Goal: Transaction & Acquisition: Obtain resource

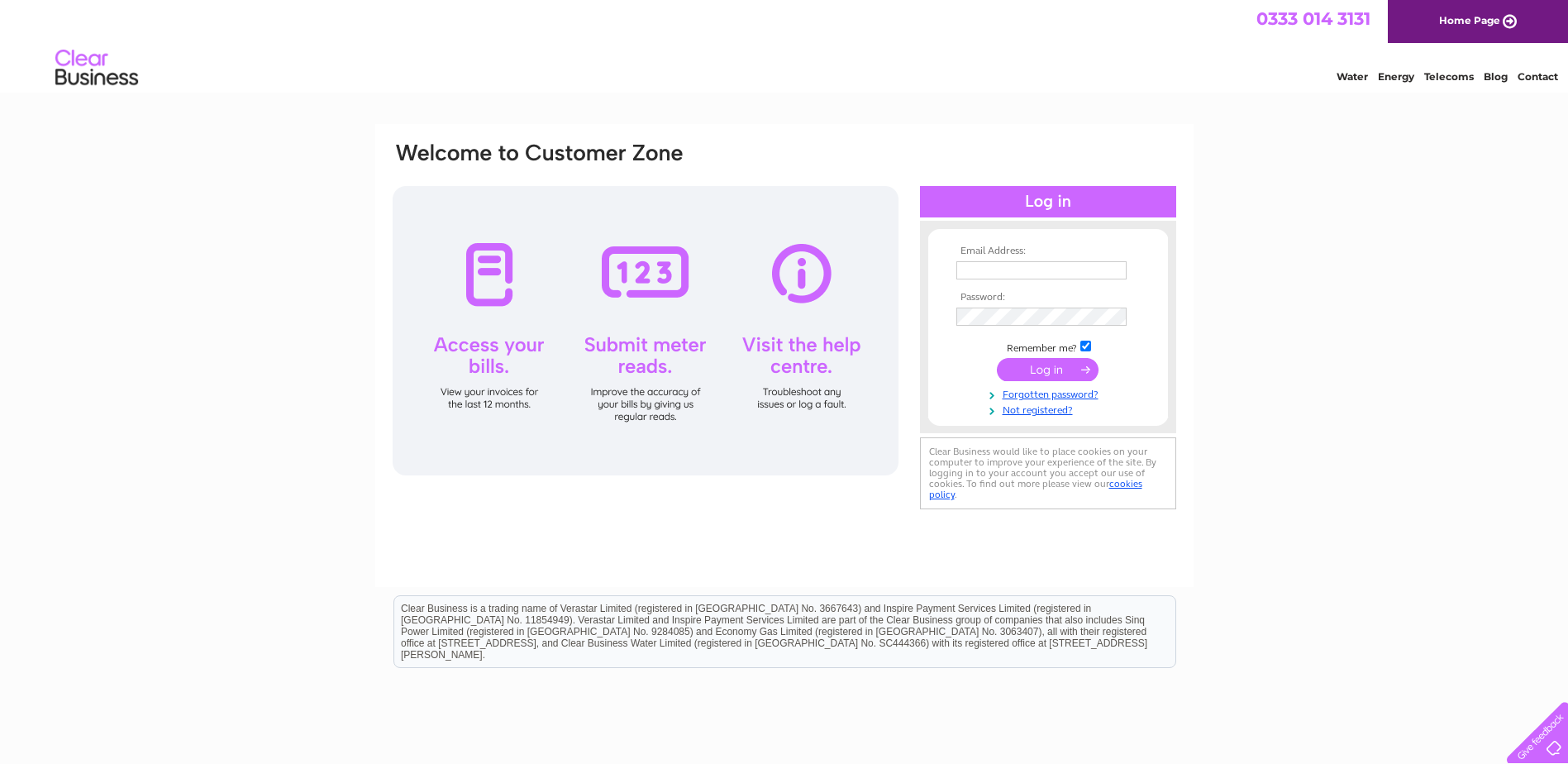
type input "linda@chluk.com"
click at [1057, 367] on input "submit" at bounding box center [1047, 369] width 102 height 23
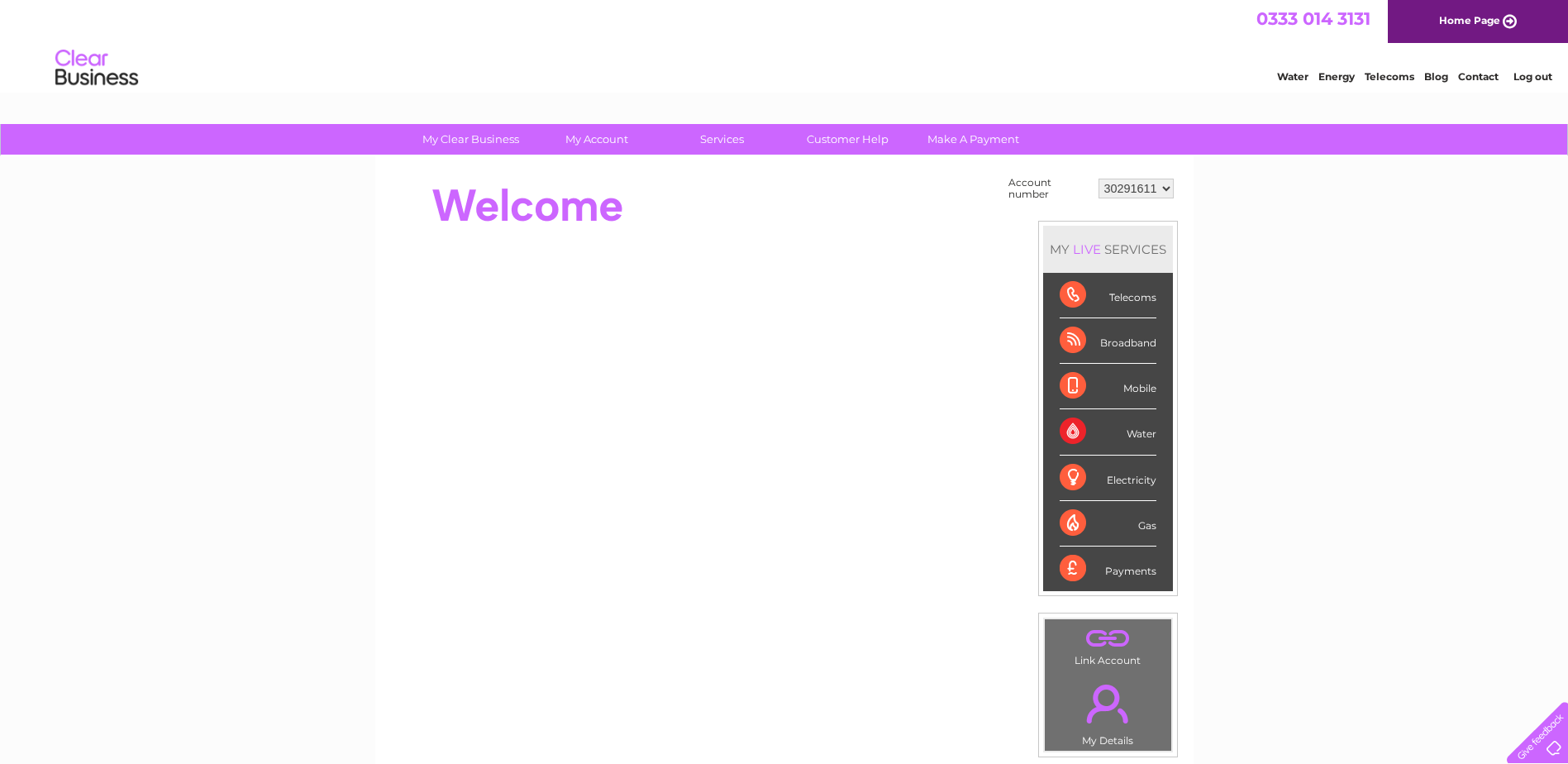
click at [1170, 189] on select "30291611 30312220 30313488 30315024 30316758 30323257" at bounding box center [1136, 189] width 75 height 19
select select "30313488"
click at [1099, 179] on select "30291611 30312220 30313488 30315024 30316758 30323257" at bounding box center [1136, 189] width 75 height 19
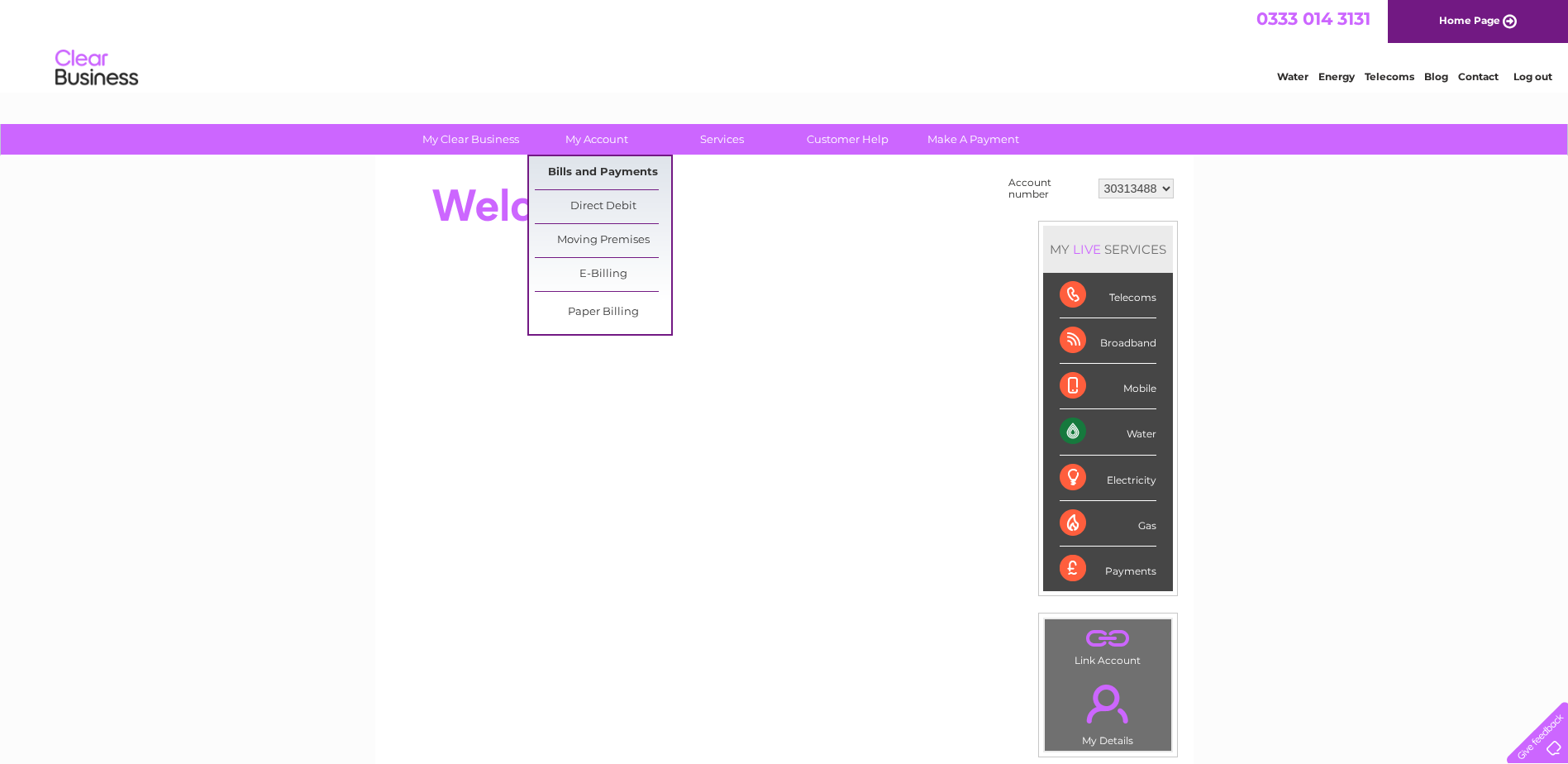
click at [596, 166] on link "Bills and Payments" at bounding box center [603, 172] width 136 height 33
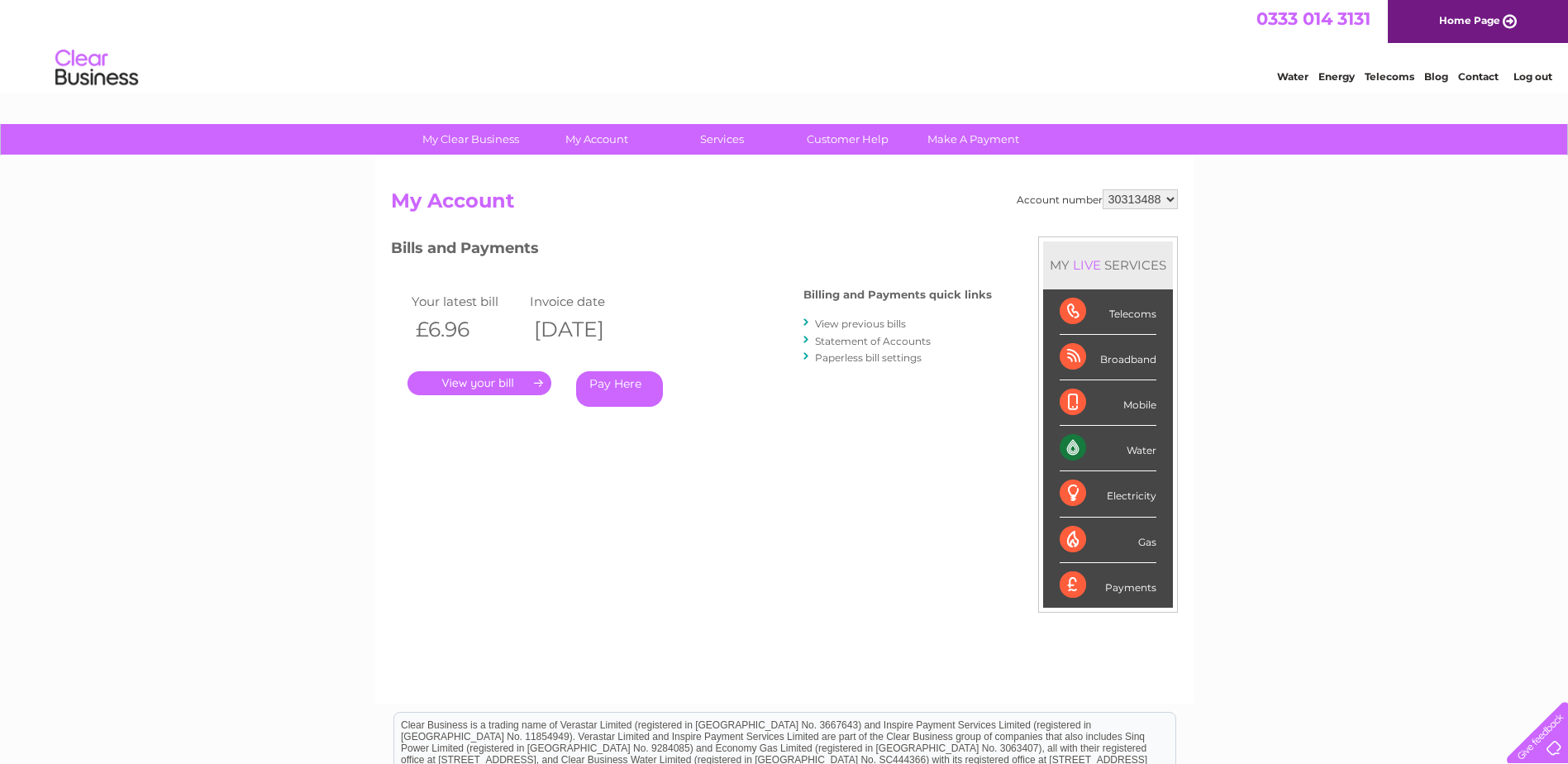
click at [541, 380] on link "." at bounding box center [479, 382] width 143 height 24
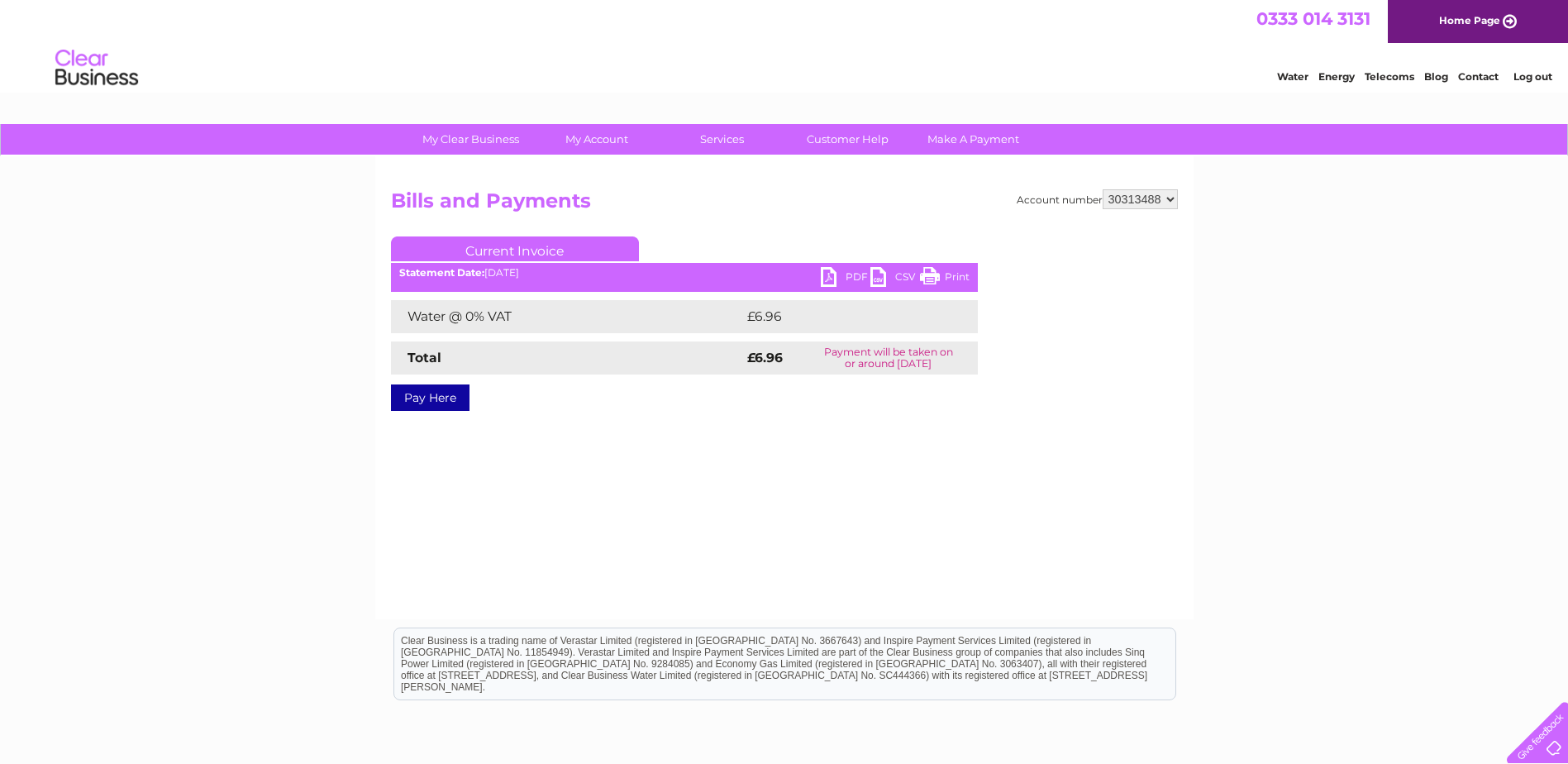
click at [841, 276] on link "PDF" at bounding box center [846, 279] width 50 height 24
click at [1171, 201] on select "30291611 30312220 30313488 30315024 30316758 30323257" at bounding box center [1139, 199] width 75 height 19
select select "30291611"
click at [1102, 189] on select "30291611 30312220 30313488 30315024 30316758 30323257" at bounding box center [1139, 199] width 75 height 19
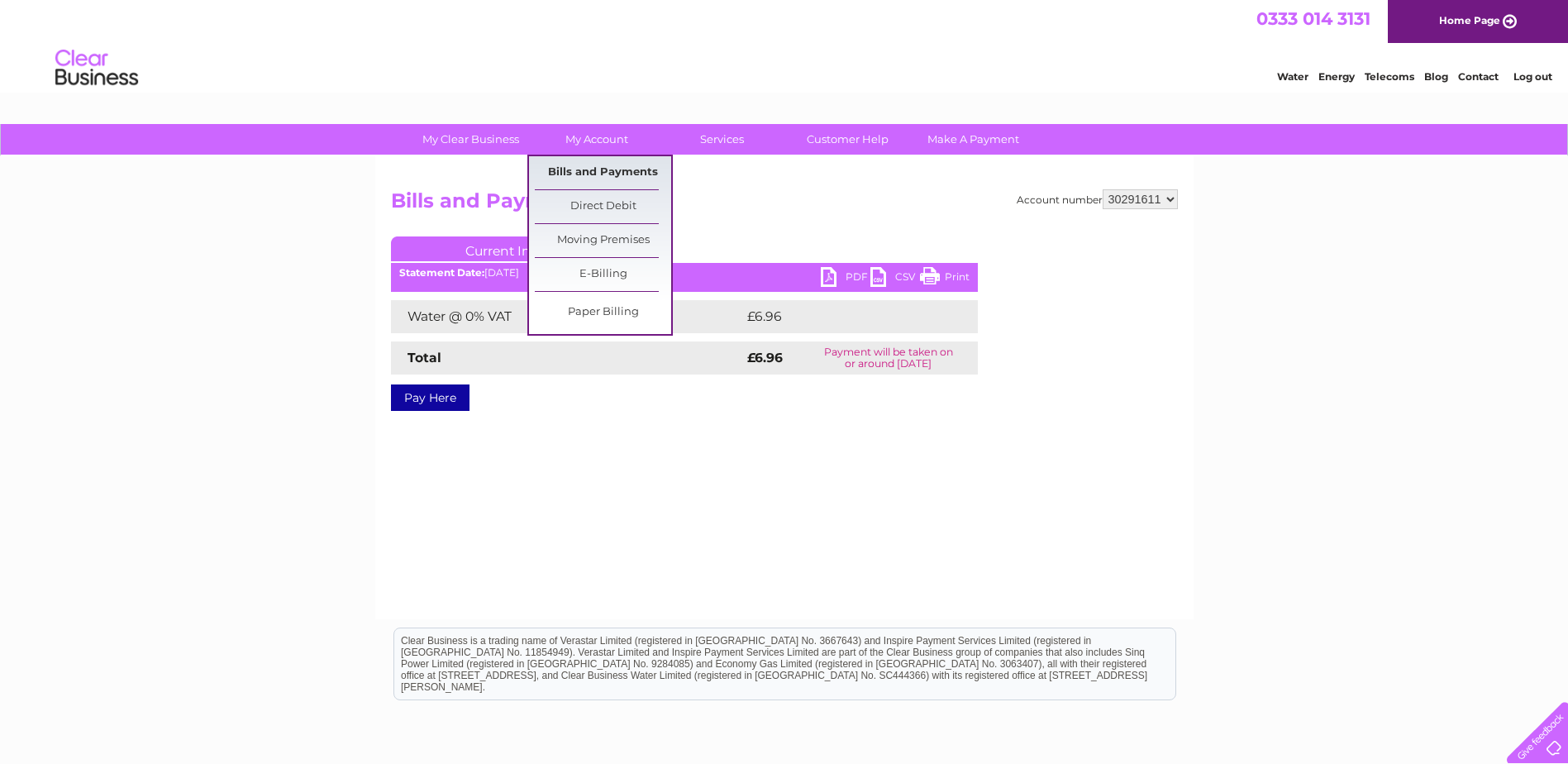
click at [596, 174] on link "Bills and Payments" at bounding box center [603, 172] width 136 height 33
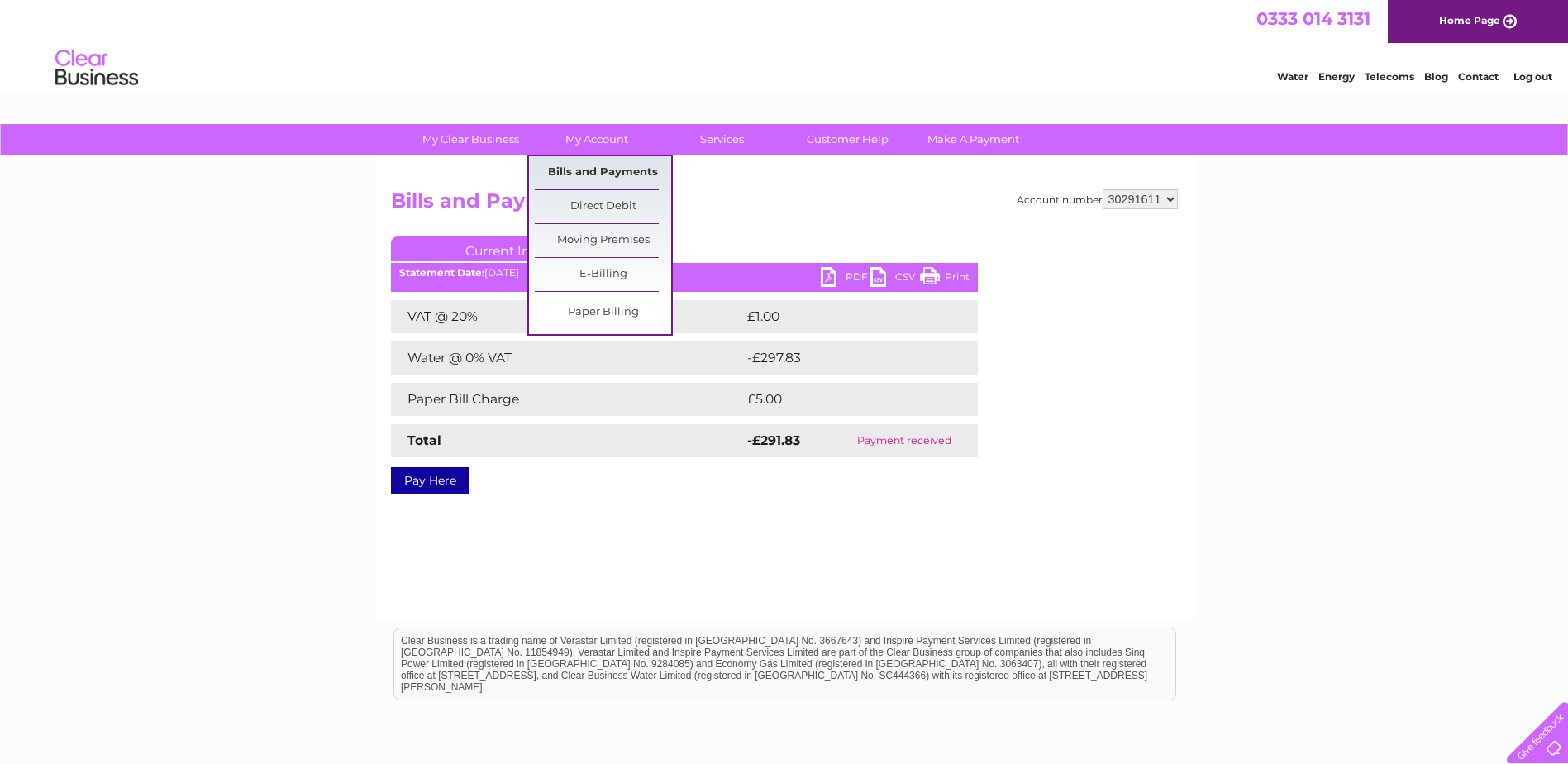
click at [599, 173] on link "Bills and Payments" at bounding box center [603, 172] width 136 height 33
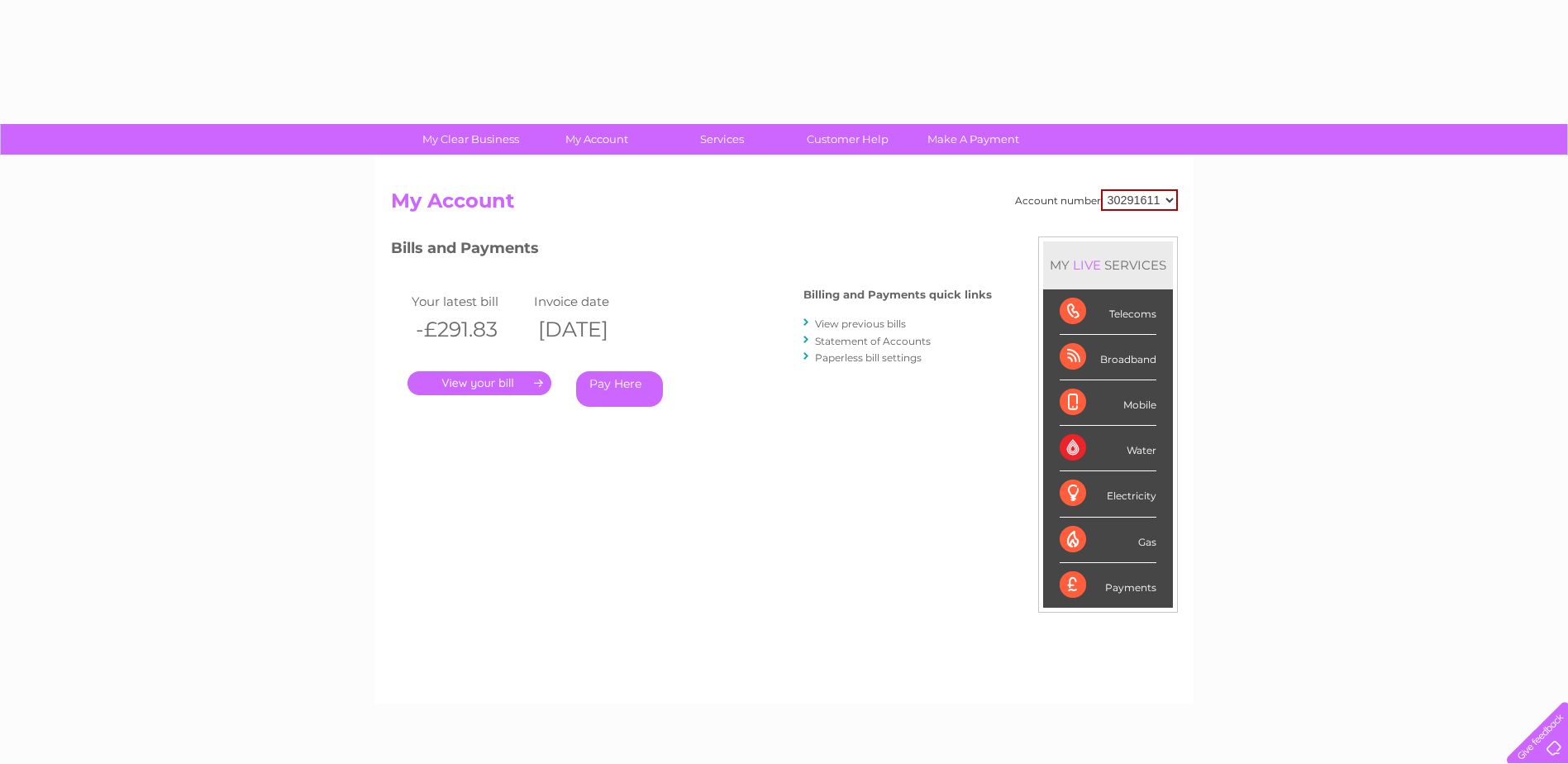
click at [838, 270] on div "Bills and Payments Billing and Payments quick links View previous bills Stateme…" at bounding box center [691, 333] width 601 height 194
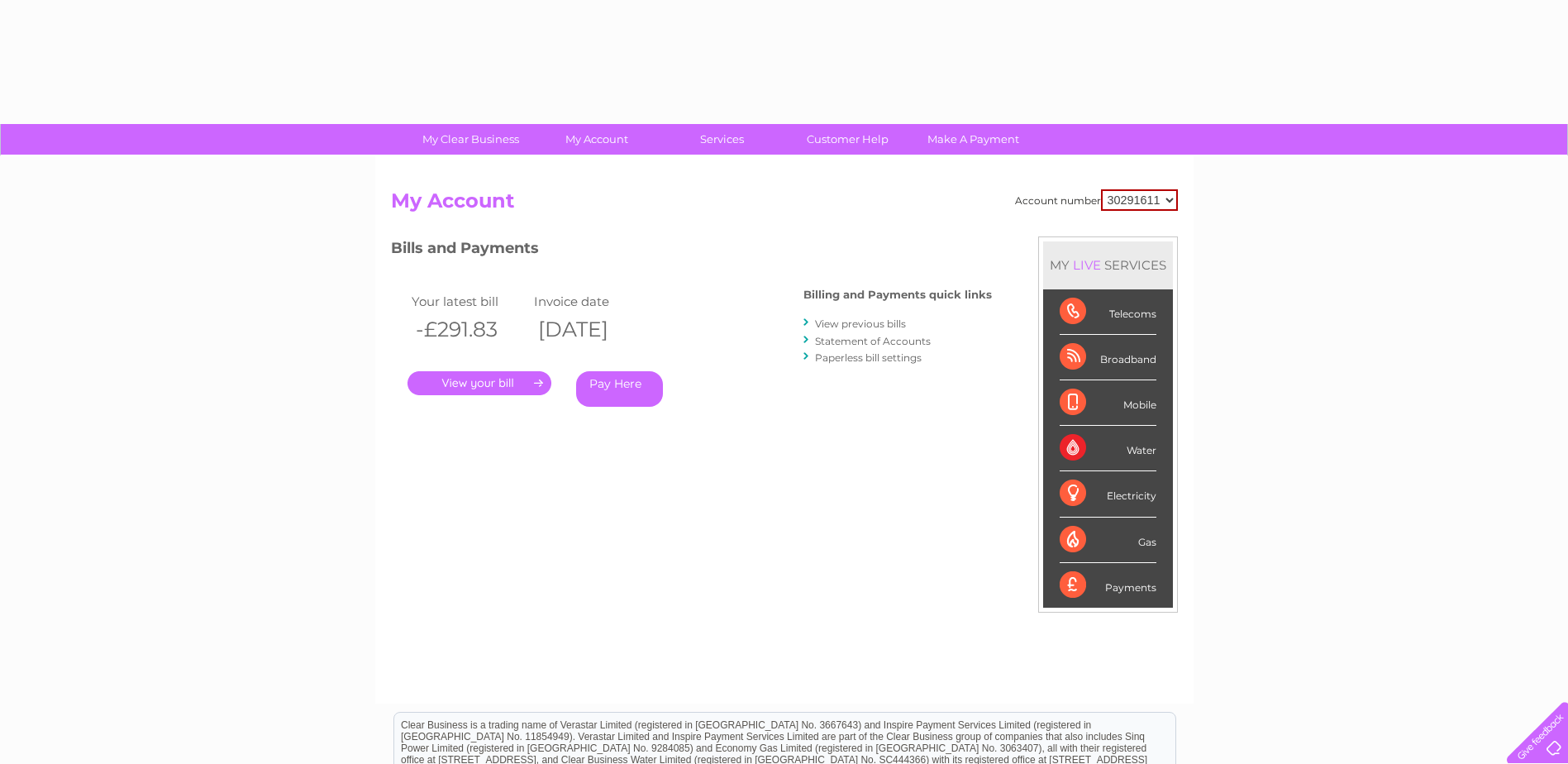
click at [532, 386] on link "." at bounding box center [479, 382] width 143 height 24
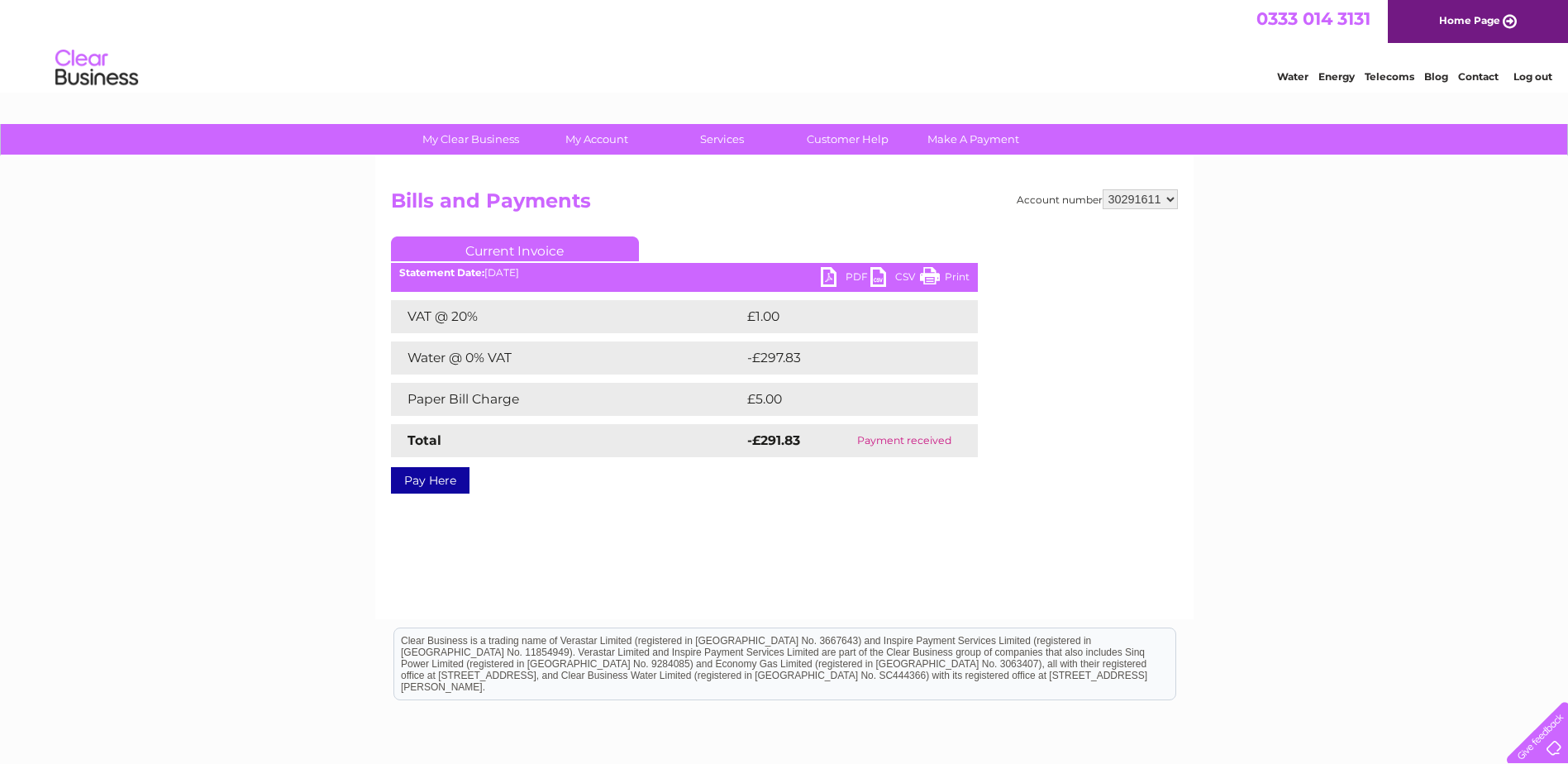
click at [839, 276] on link "PDF" at bounding box center [846, 279] width 50 height 24
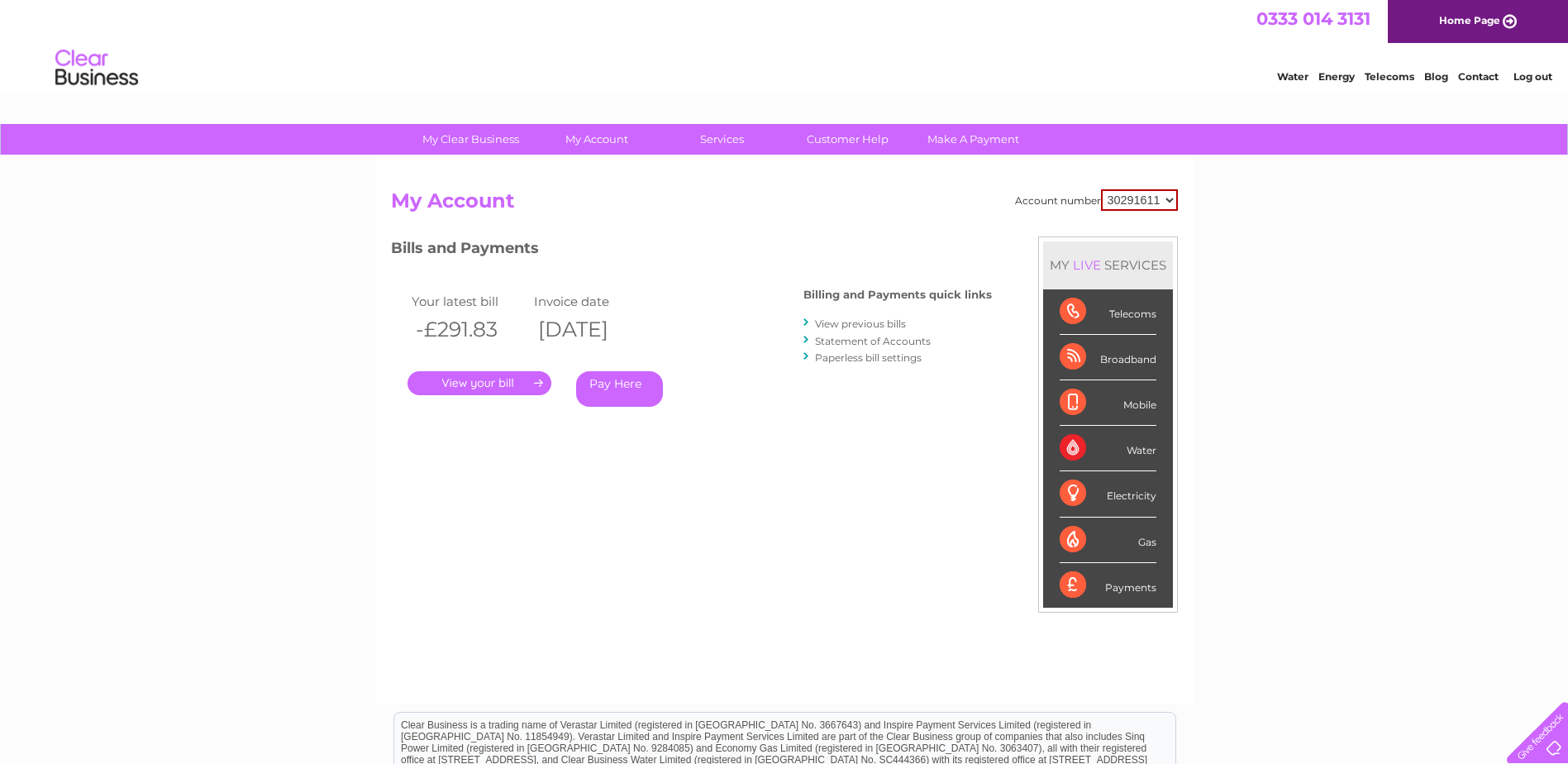
click at [1172, 199] on select "30291611 30312220 30313488 30315024 30316758 30323257" at bounding box center [1139, 200] width 77 height 21
select select "30312220"
click at [1101, 189] on select "30291611 30312220 30313488 30315024 30316758 30323257" at bounding box center [1139, 200] width 77 height 21
click at [504, 383] on link "." at bounding box center [479, 382] width 143 height 24
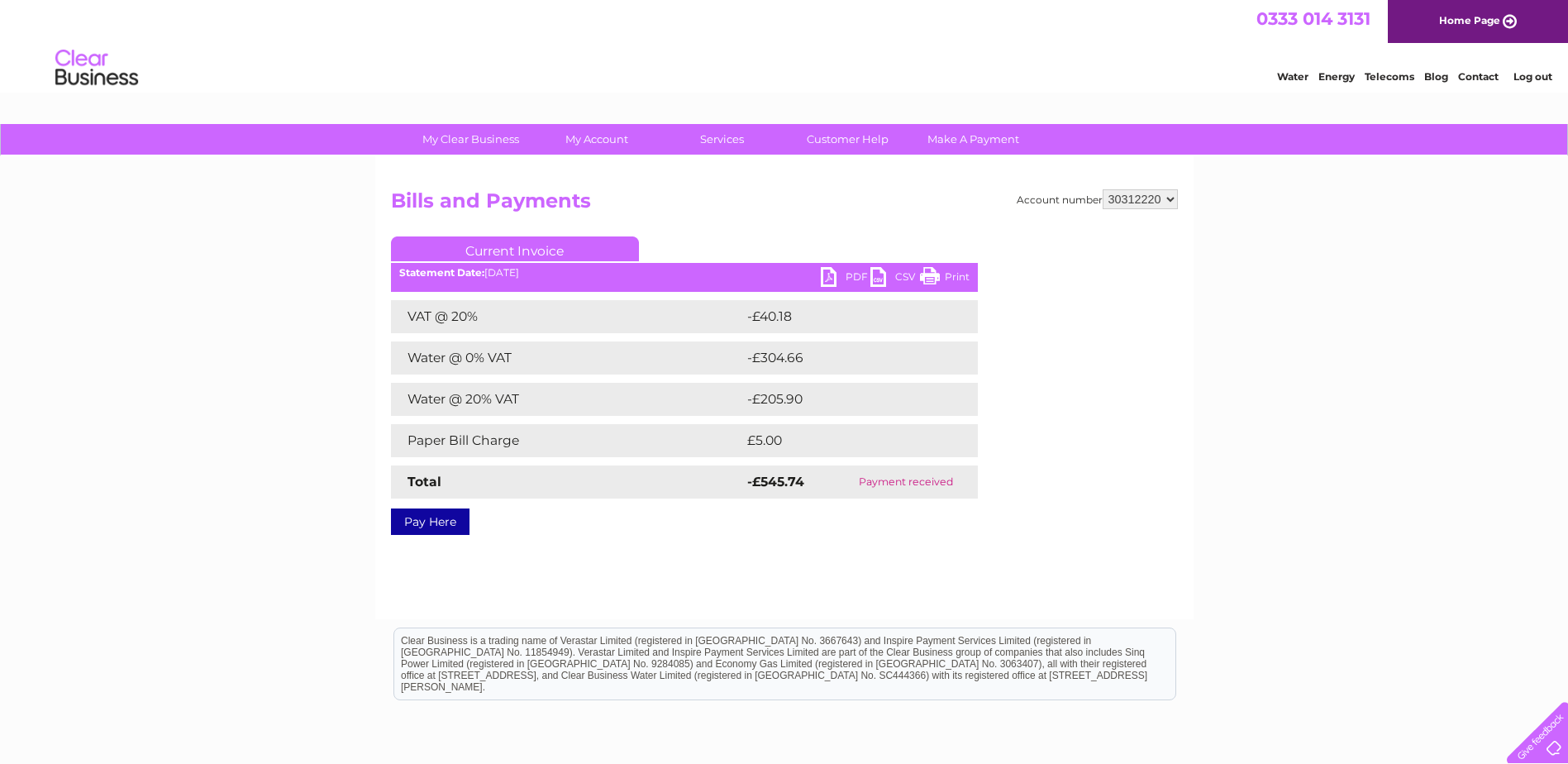
click at [846, 274] on link "PDF" at bounding box center [846, 279] width 50 height 24
click at [833, 278] on link "PDF" at bounding box center [846, 279] width 50 height 24
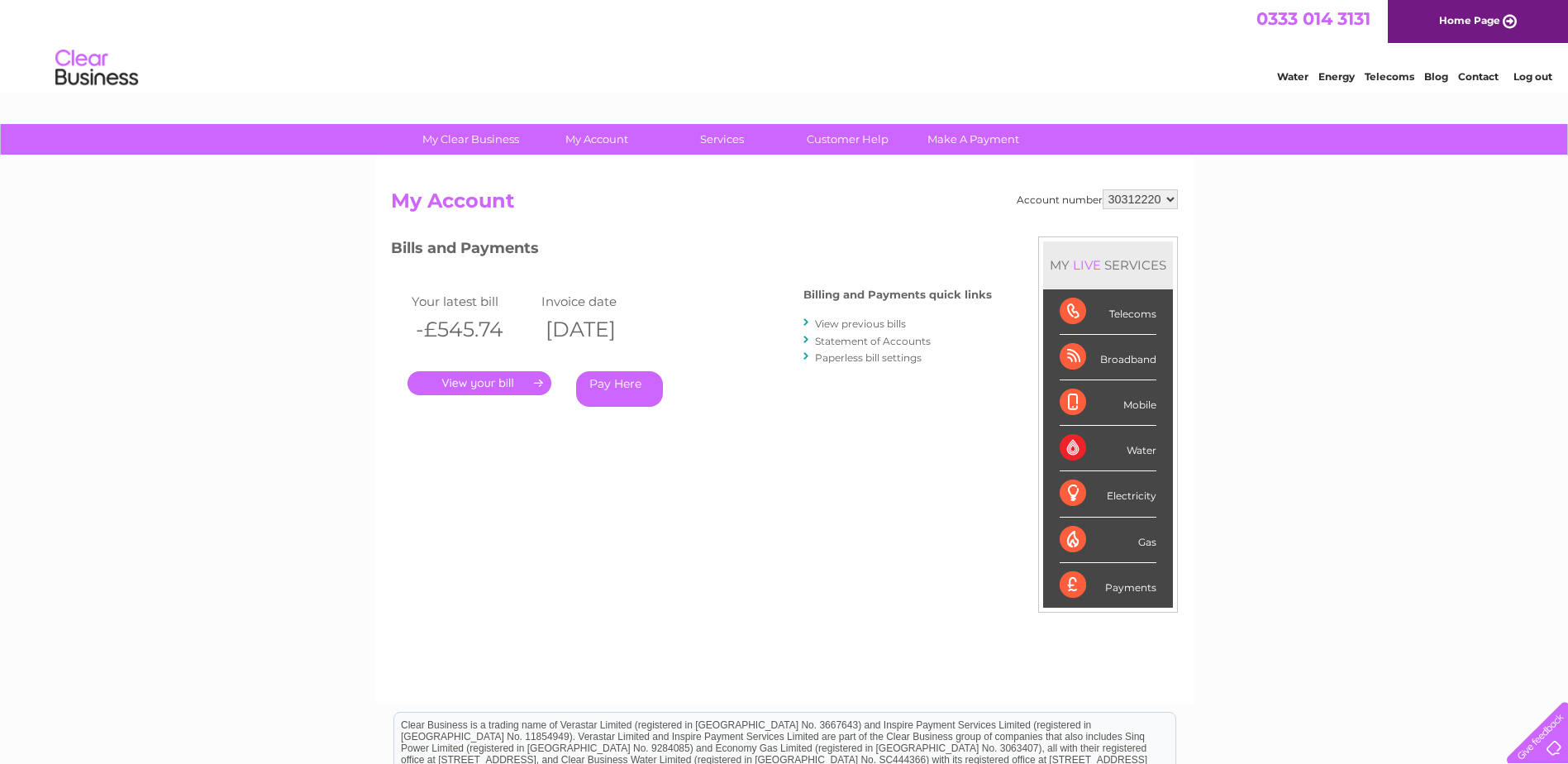
click at [1171, 201] on select "30291611 30312220 30313488 30315024 30316758 30323257" at bounding box center [1139, 199] width 75 height 19
select select "30315024"
click at [1102, 189] on select "30291611 30312220 30313488 30315024 30316758 30323257" at bounding box center [1139, 199] width 75 height 19
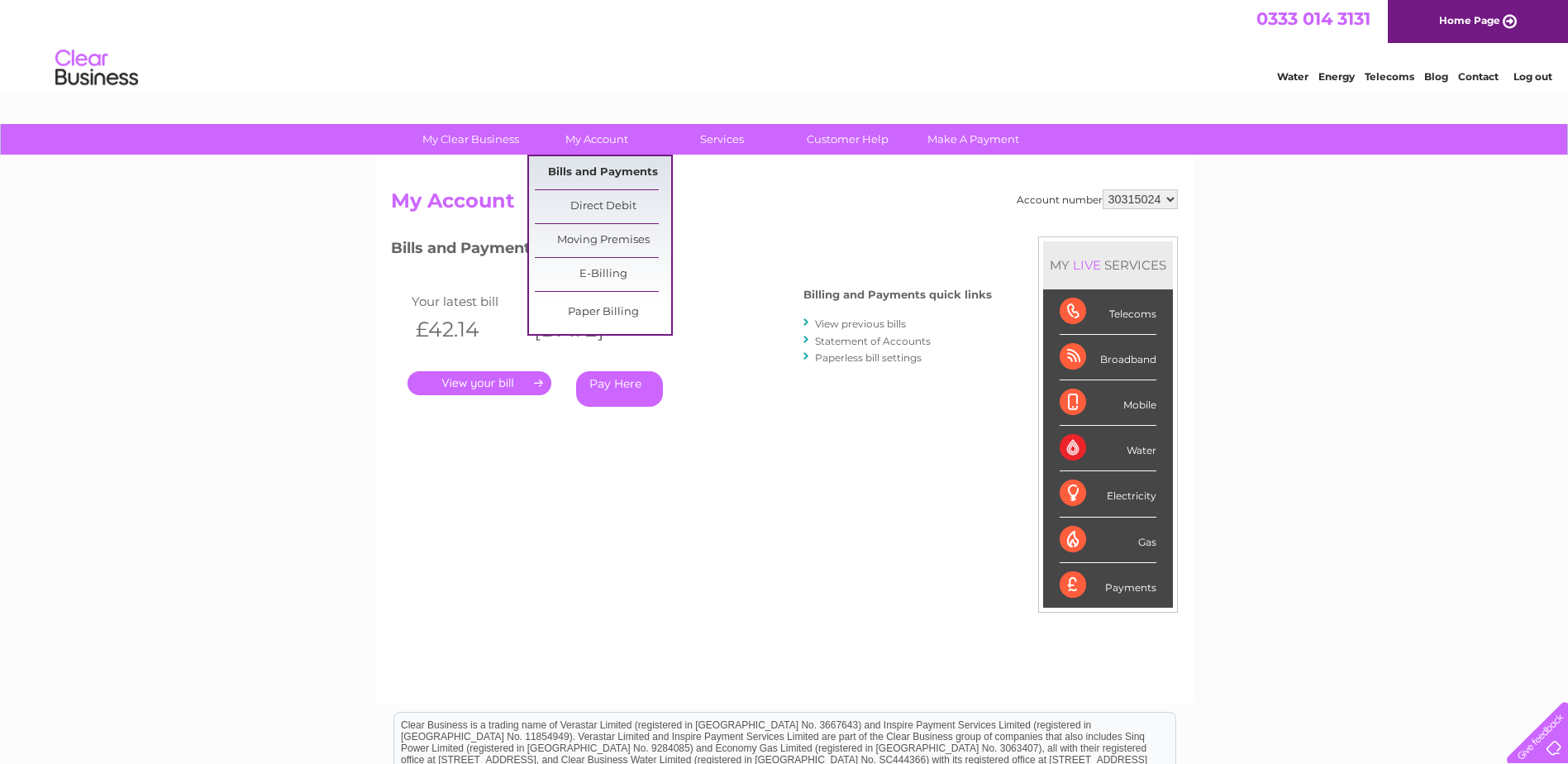
click at [597, 164] on link "Bills and Payments" at bounding box center [603, 172] width 136 height 33
click at [583, 174] on link "Bills and Payments" at bounding box center [603, 172] width 136 height 33
click at [583, 170] on link "Bills and Payments" at bounding box center [603, 172] width 136 height 33
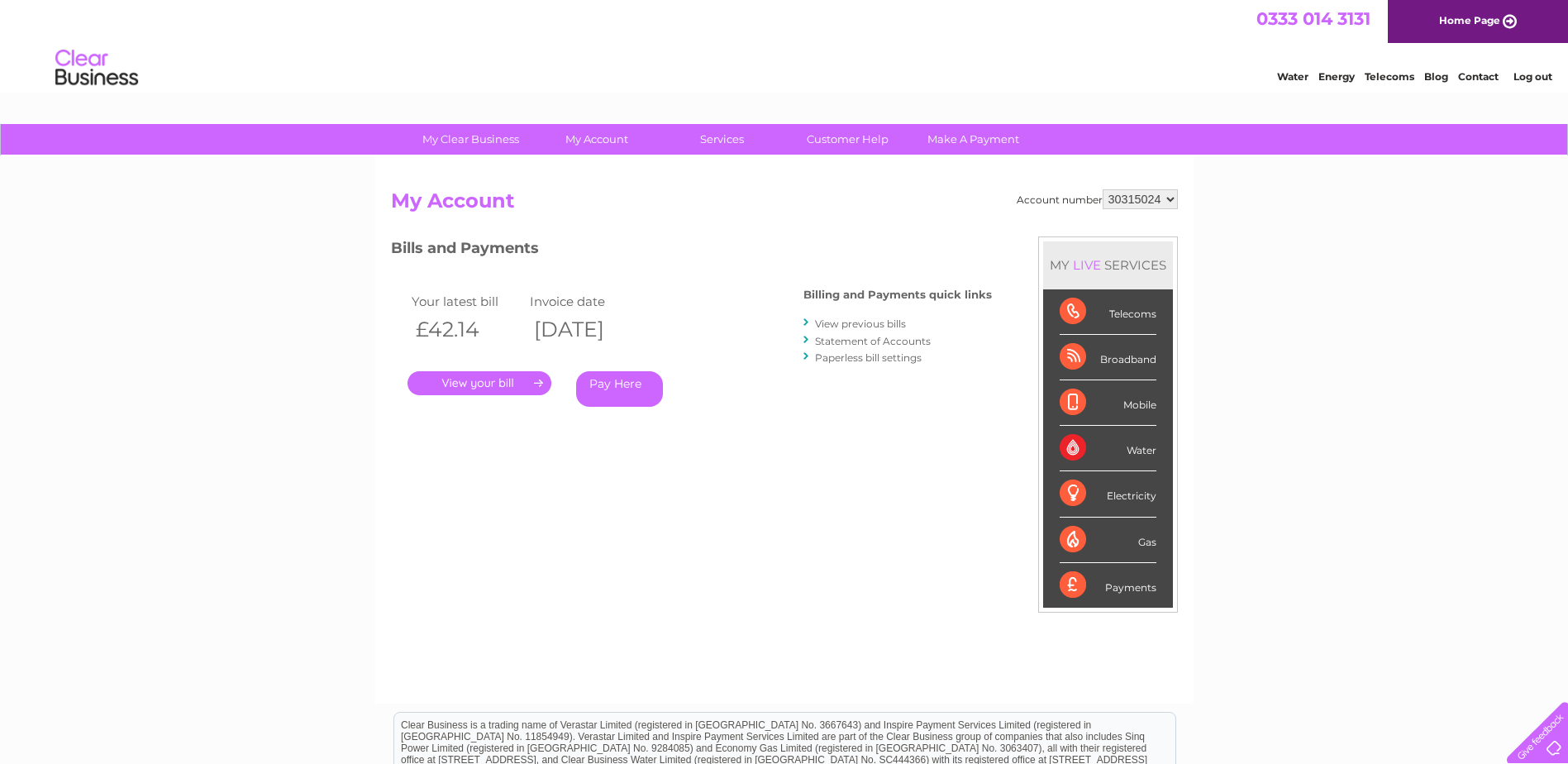
click at [525, 384] on link "." at bounding box center [479, 382] width 143 height 24
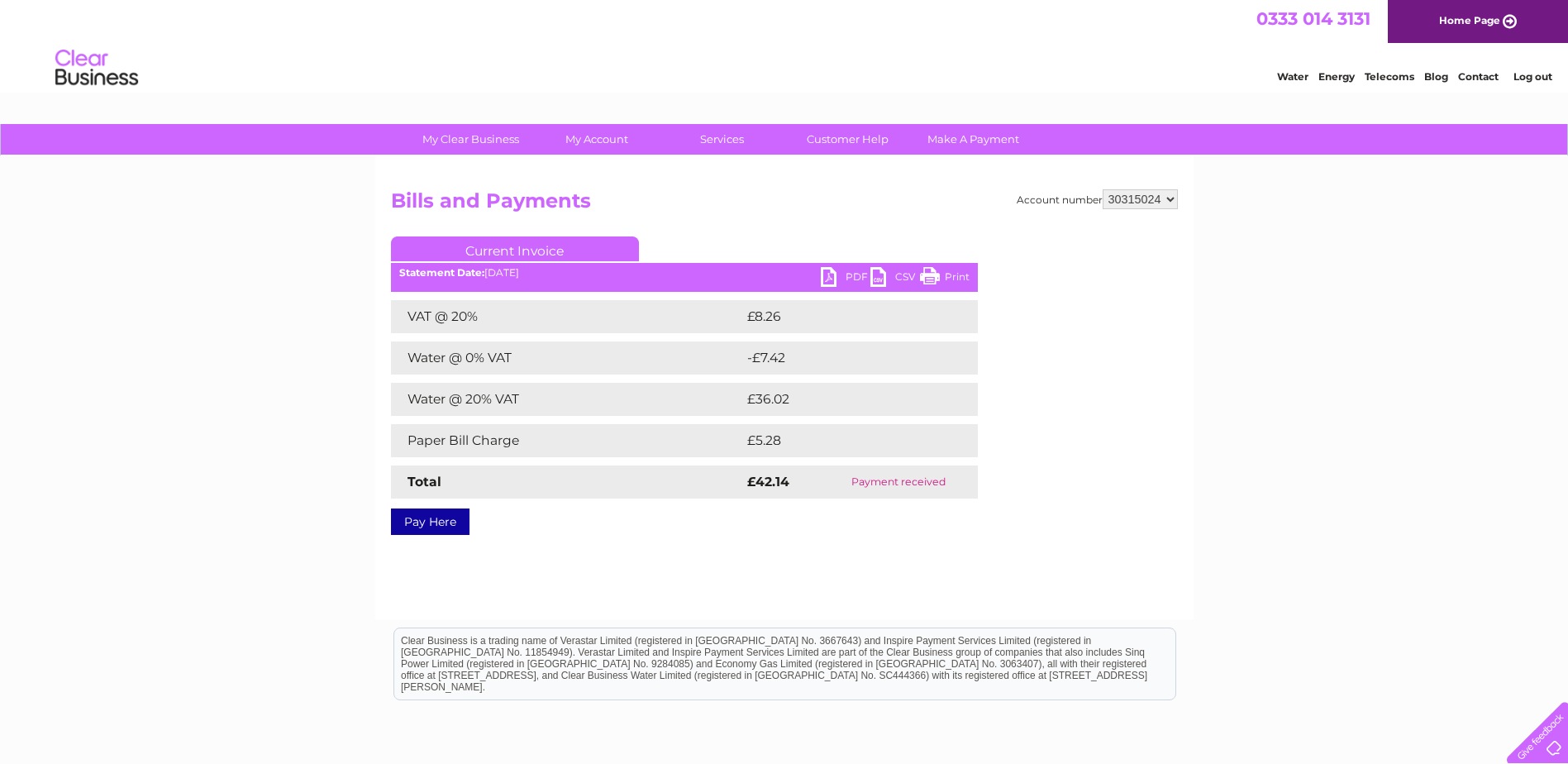
click at [837, 280] on link "PDF" at bounding box center [846, 279] width 50 height 24
click at [1170, 198] on select "30291611 30312220 30313488 30315024 30316758 30323257" at bounding box center [1139, 199] width 75 height 19
select select "30316758"
click at [1102, 189] on select "30291611 30312220 30313488 30315024 30316758 30323257" at bounding box center [1139, 199] width 75 height 19
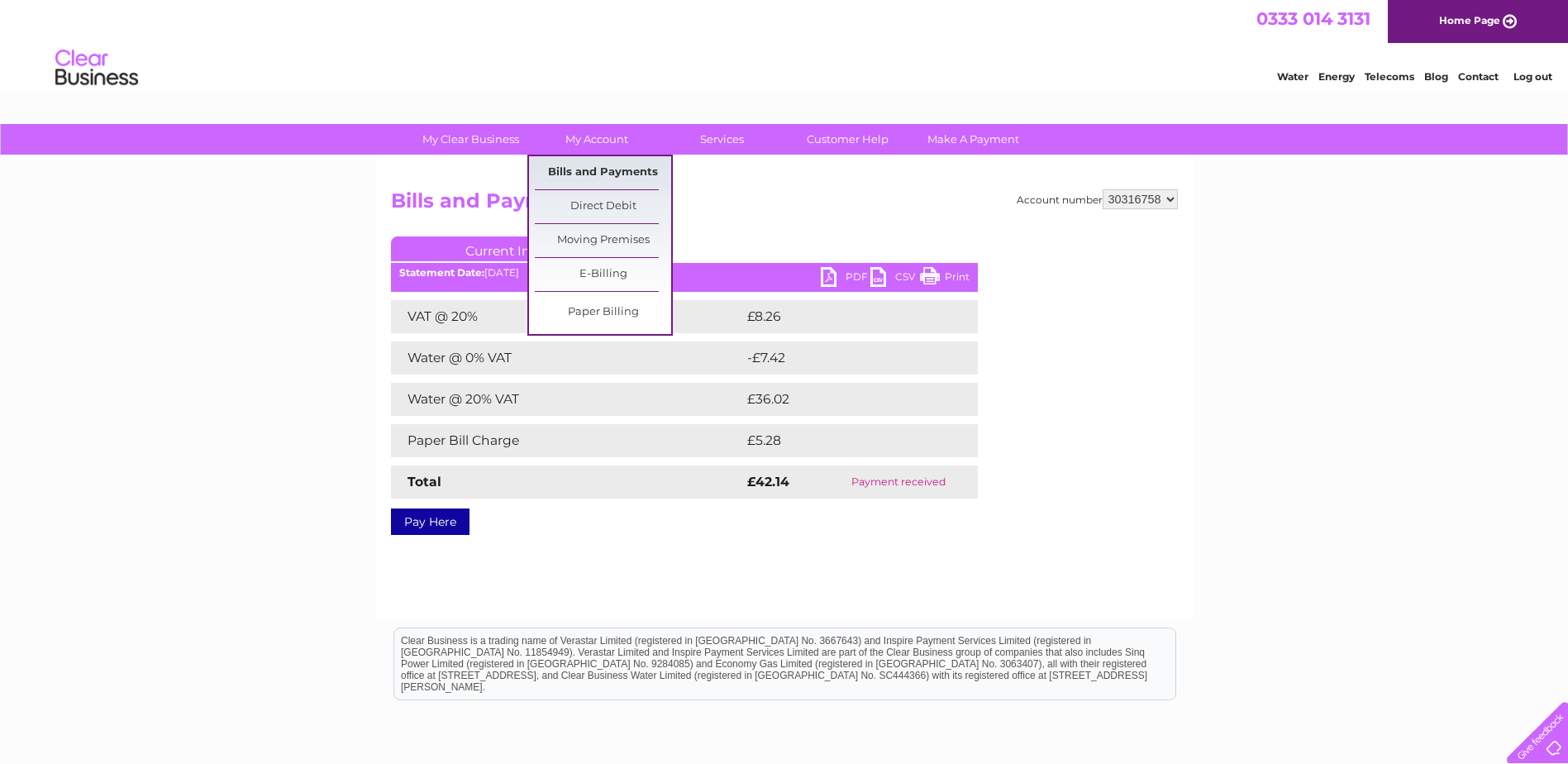
click at [596, 167] on link "Bills and Payments" at bounding box center [603, 172] width 136 height 33
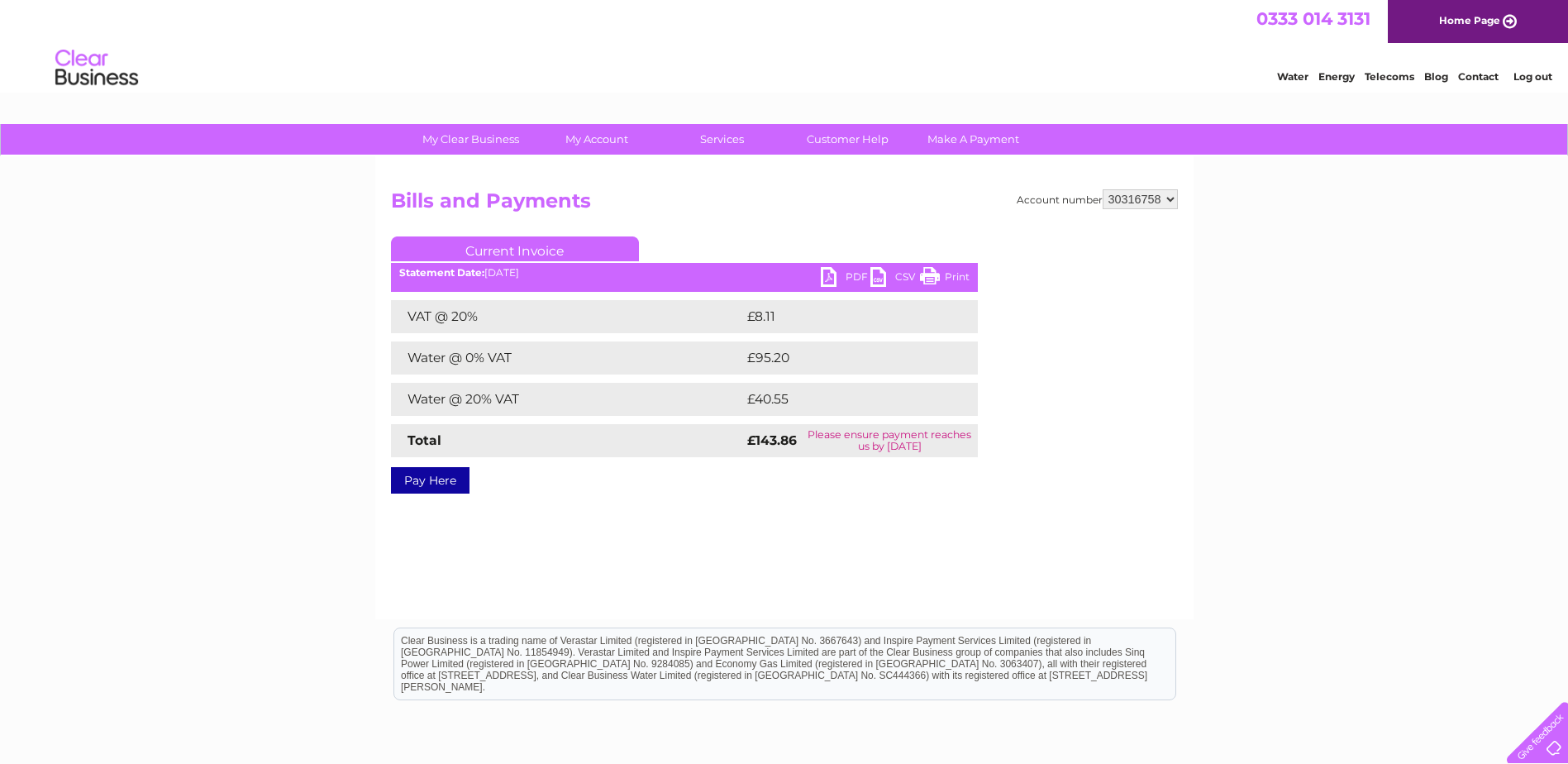
click at [854, 282] on link "PDF" at bounding box center [846, 279] width 50 height 24
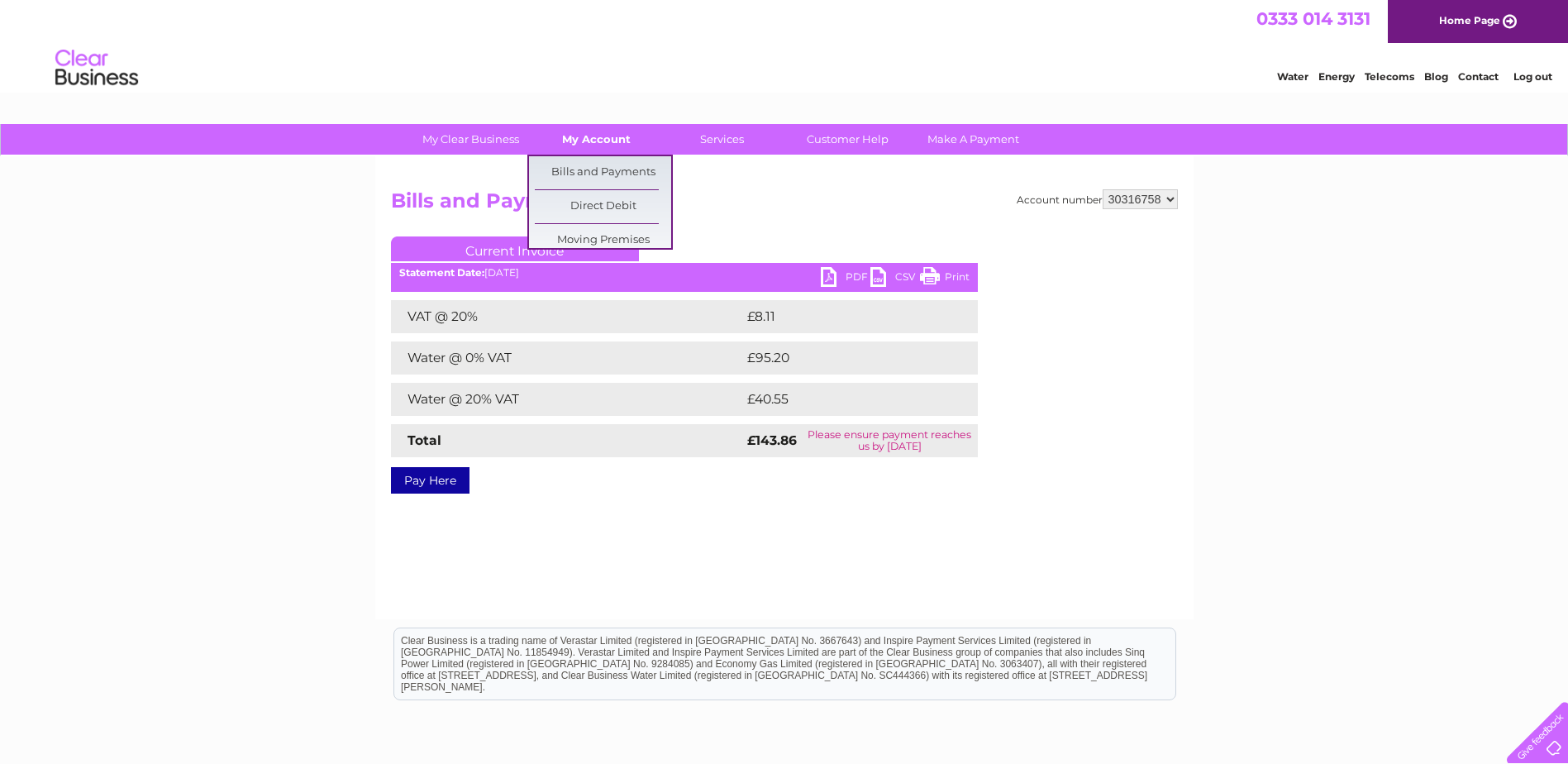
click at [596, 136] on link "My Account" at bounding box center [597, 139] width 136 height 31
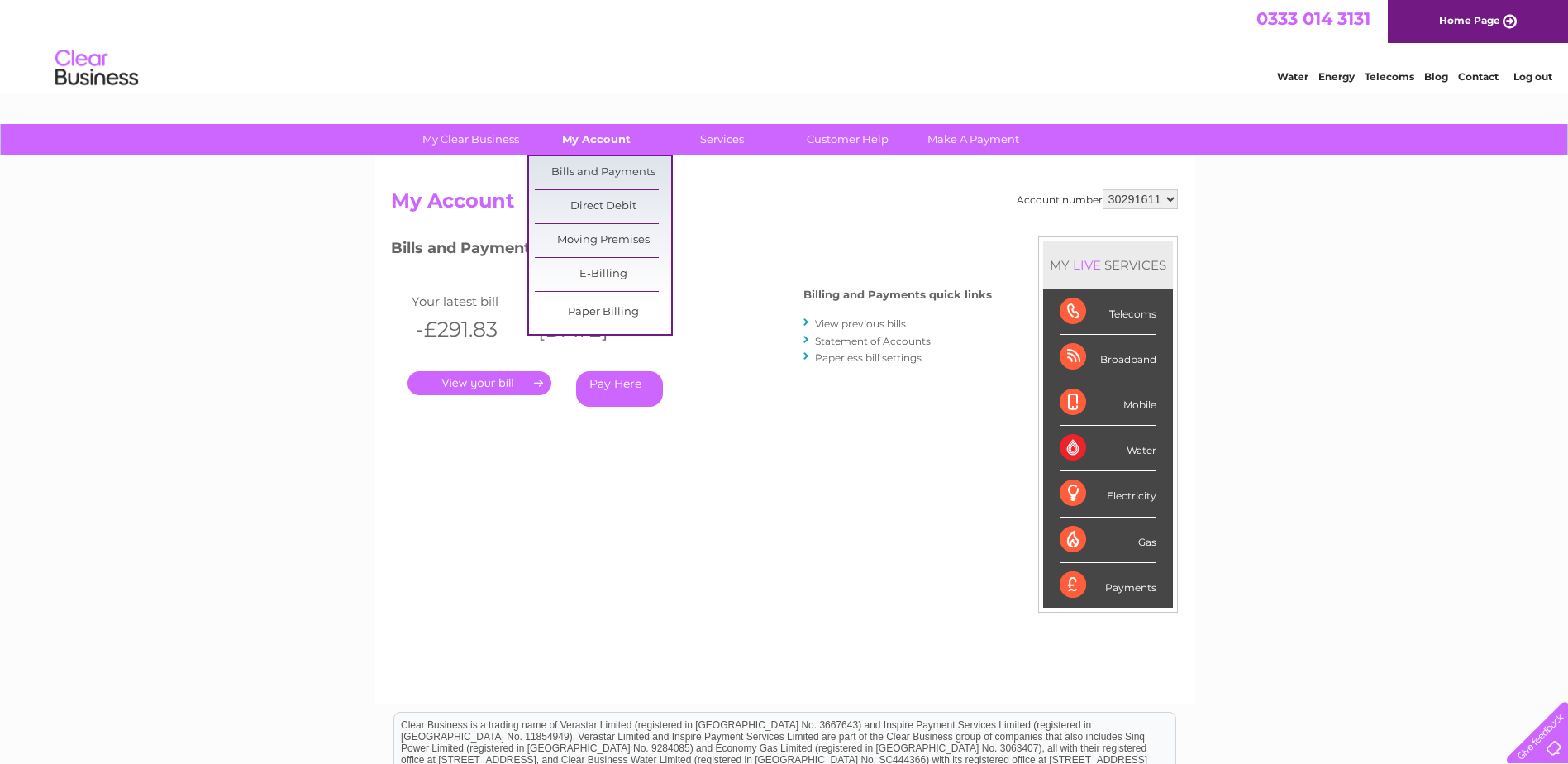
click at [594, 145] on link "My Account" at bounding box center [597, 139] width 136 height 31
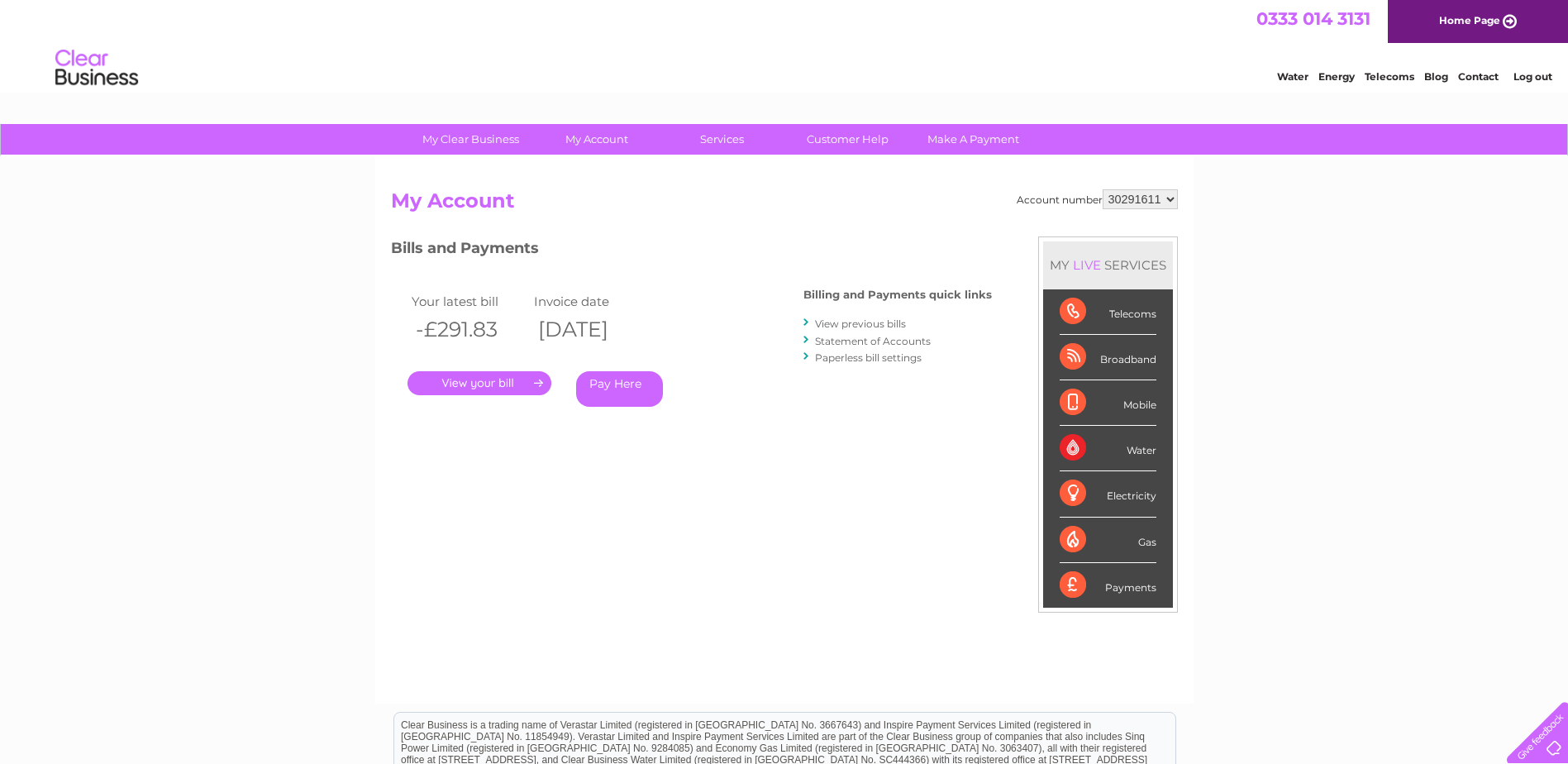
click at [865, 325] on link "View previous bills" at bounding box center [860, 323] width 91 height 12
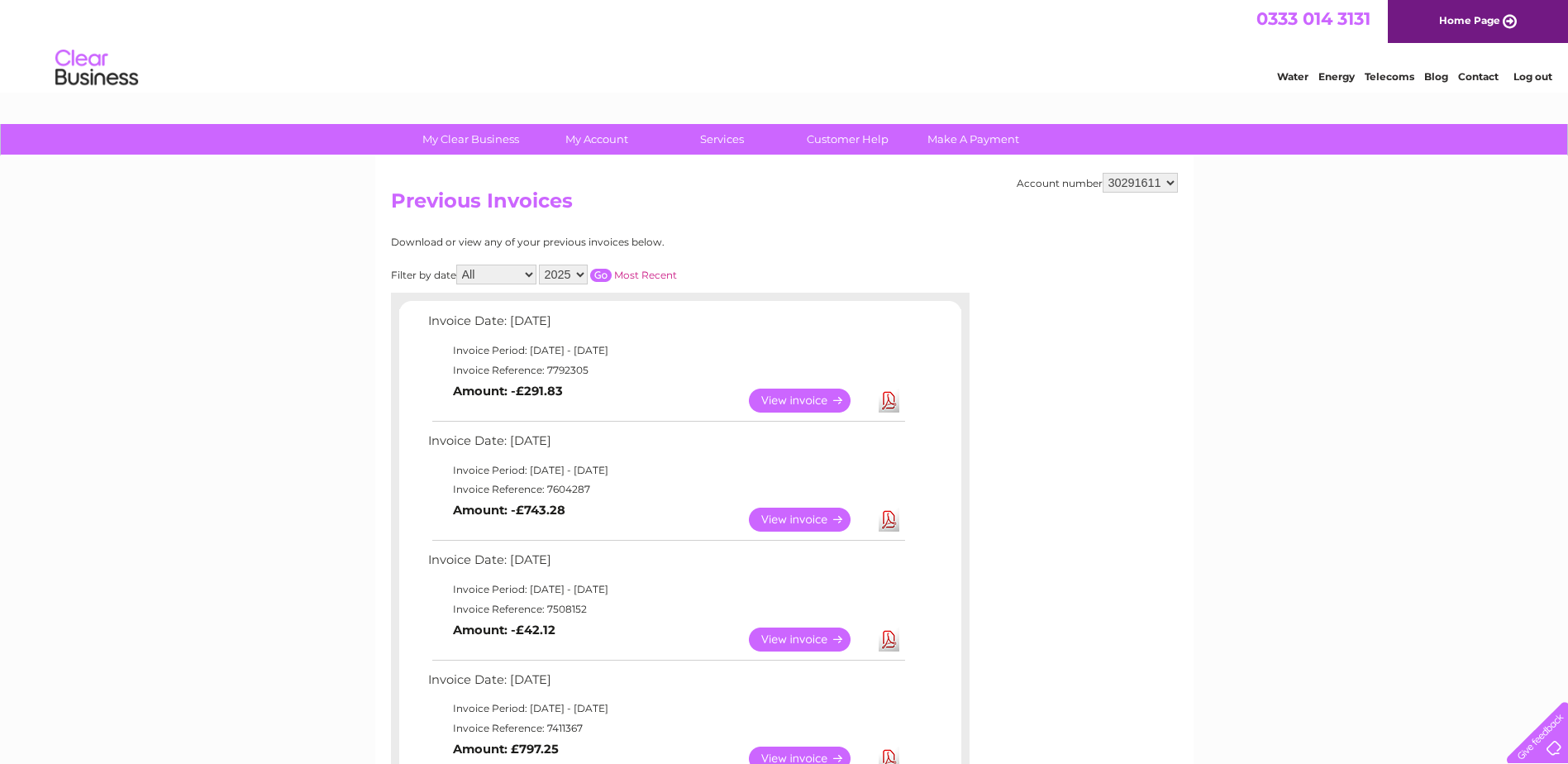
click at [1166, 182] on select "30291611 30312220 30313488 30315024 30316758 30323257" at bounding box center [1139, 182] width 75 height 19
click at [1171, 183] on select "30291611 30312220 30313488 30315024 30316758 30323257" at bounding box center [1139, 182] width 75 height 19
select select "30316758"
click at [1102, 173] on select "30291611 30312220 30313488 30315024 30316758 30323257" at bounding box center [1139, 182] width 75 height 19
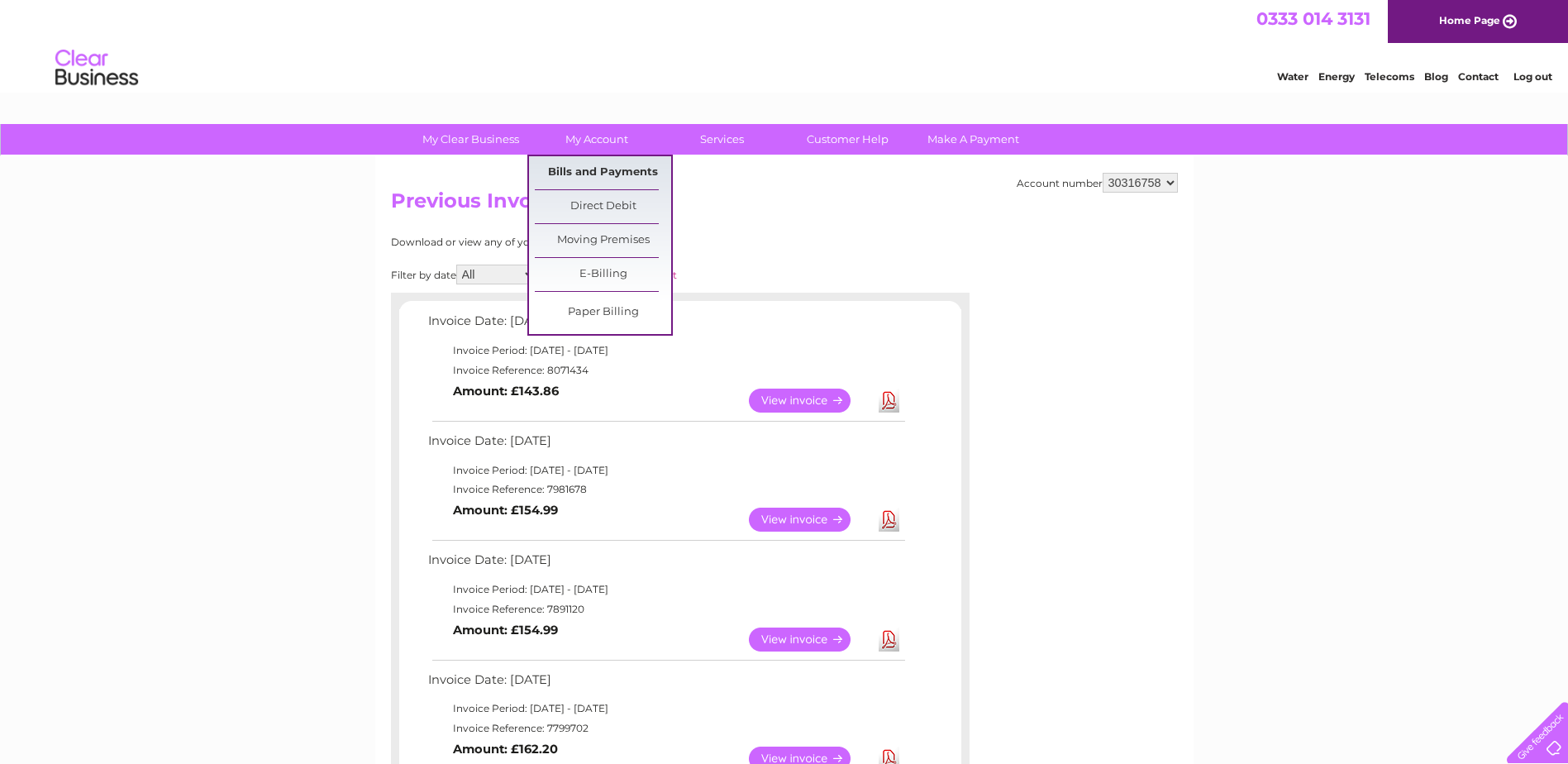
click at [583, 164] on link "Bills and Payments" at bounding box center [603, 172] width 136 height 33
click at [583, 167] on link "Bills and Payments" at bounding box center [603, 172] width 136 height 33
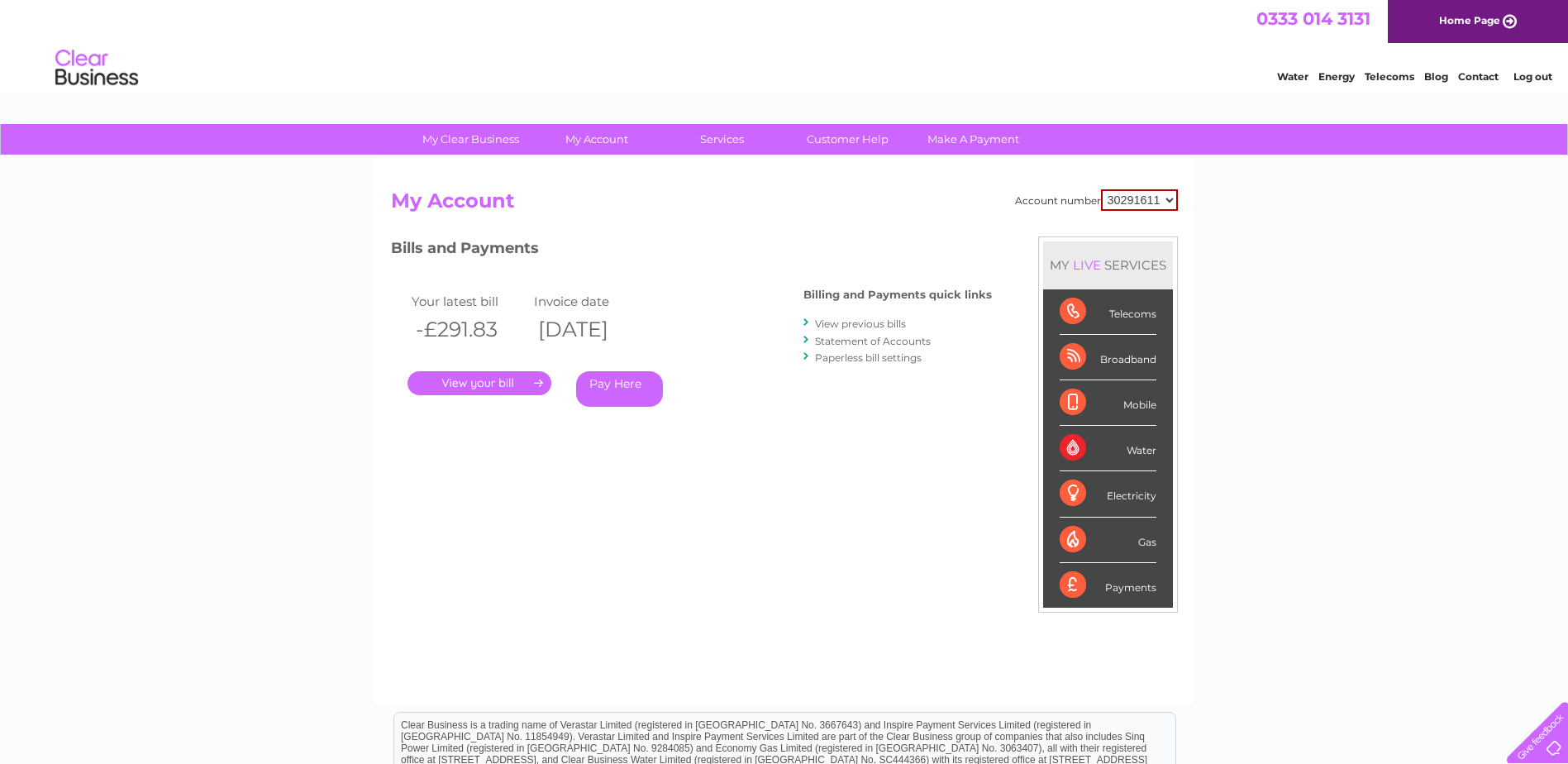
click at [1167, 199] on select "30291611 30312220 30313488 30315024 30316758 30323257" at bounding box center [1139, 200] width 77 height 21
select select "30316758"
click at [1101, 189] on select "30291611 30312220 30313488 30315024 30316758 30323257" at bounding box center [1139, 200] width 77 height 21
click at [845, 323] on link "View previous bills" at bounding box center [860, 323] width 91 height 12
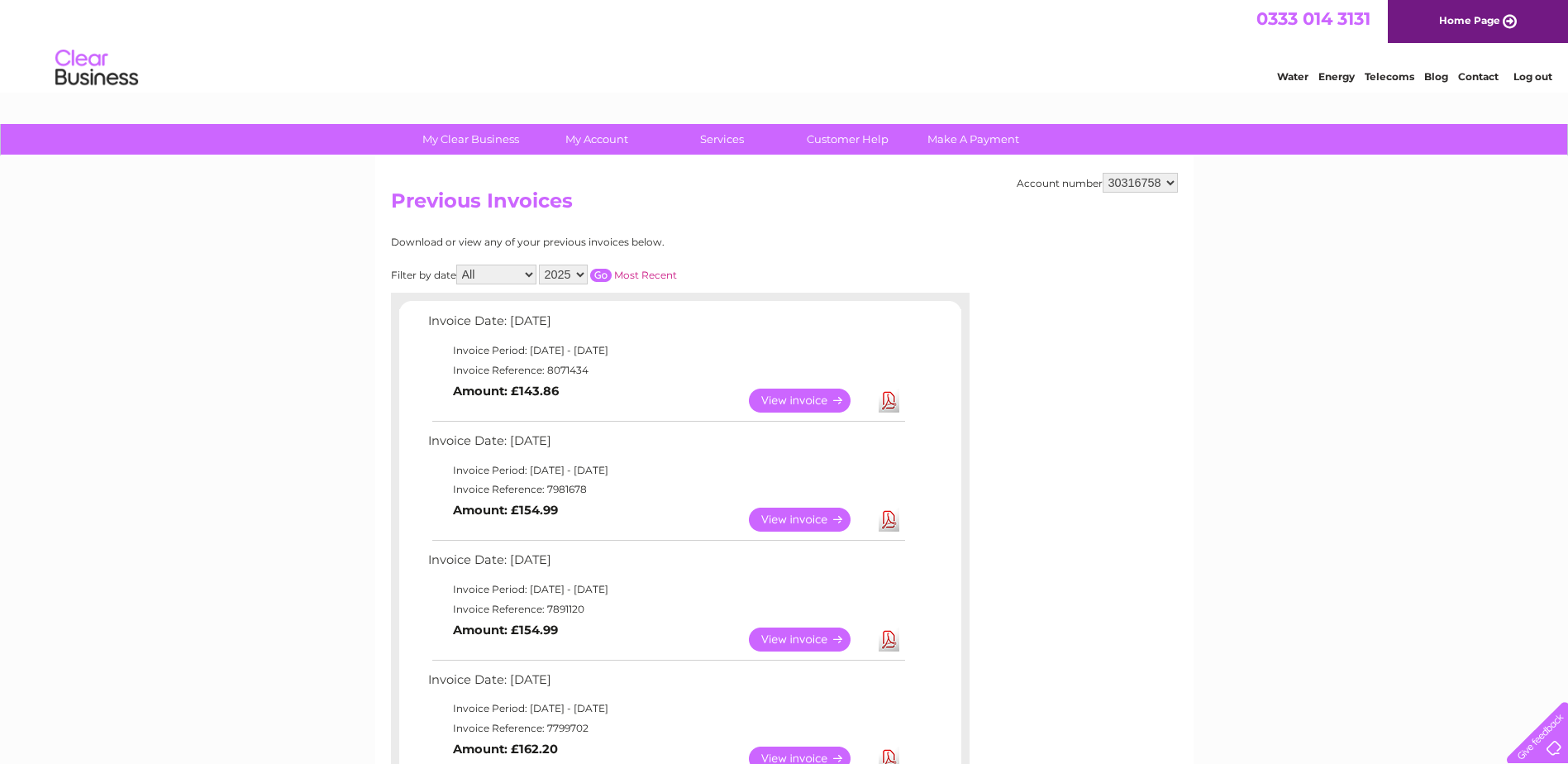
click at [805, 512] on link "View" at bounding box center [809, 519] width 121 height 24
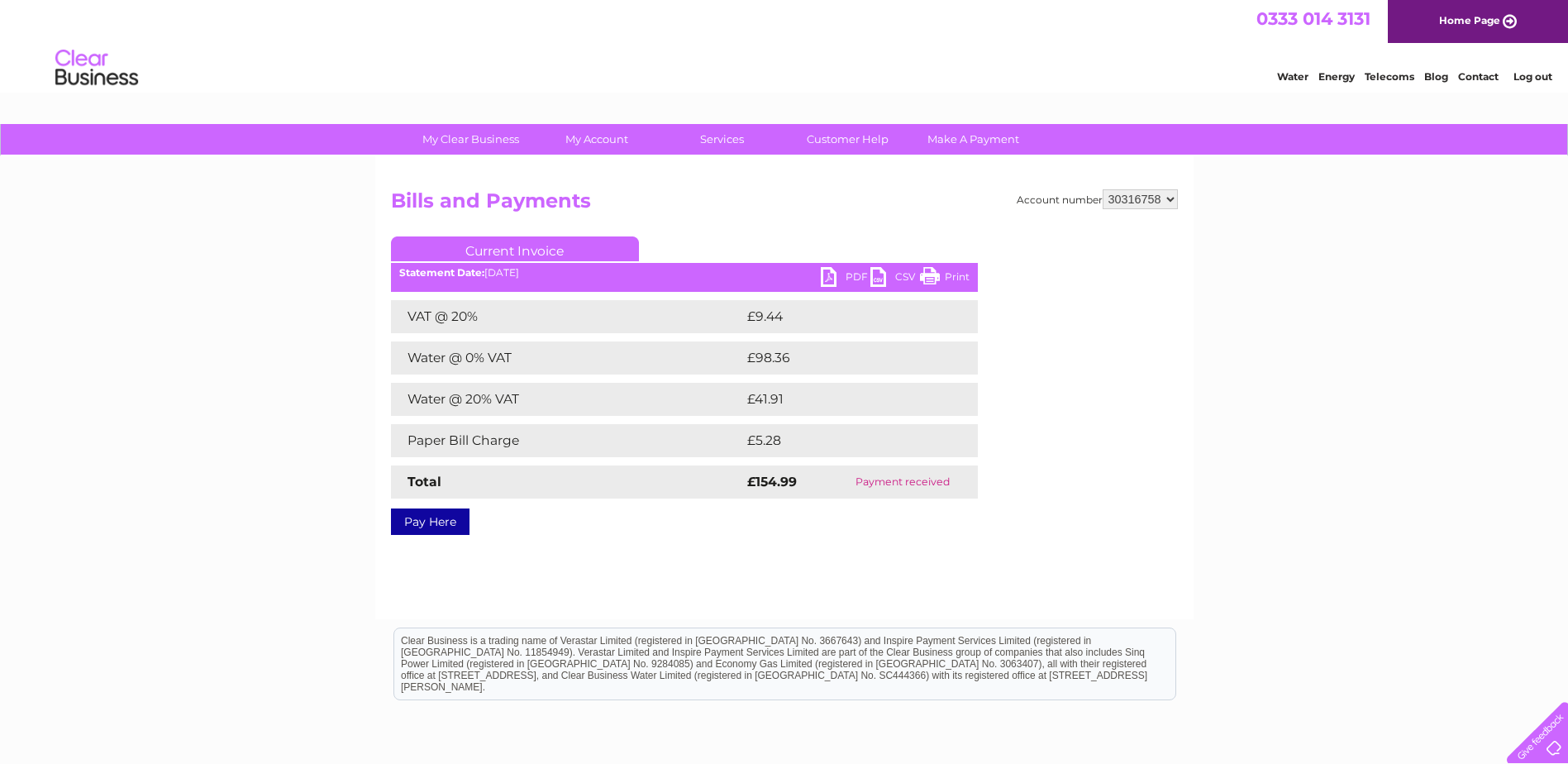
click at [849, 276] on link "PDF" at bounding box center [846, 279] width 50 height 24
click at [1171, 194] on select "30291611 30312220 30313488 30315024 30316758 30323257" at bounding box center [1139, 199] width 75 height 19
select select "30323257"
click at [1102, 189] on select "30291611 30312220 30313488 30315024 30316758 30323257" at bounding box center [1139, 199] width 75 height 19
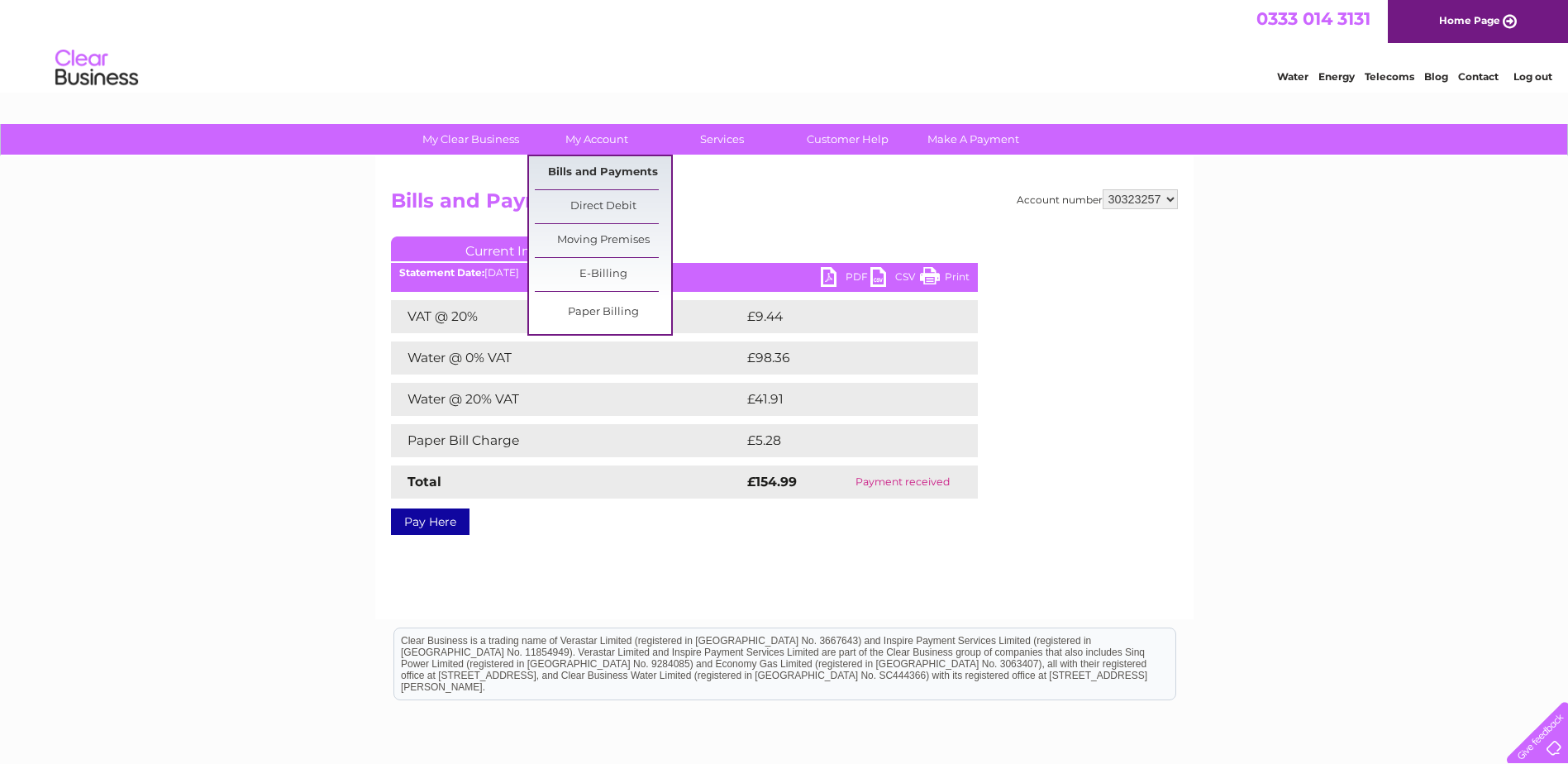
click at [606, 168] on link "Bills and Payments" at bounding box center [603, 172] width 136 height 33
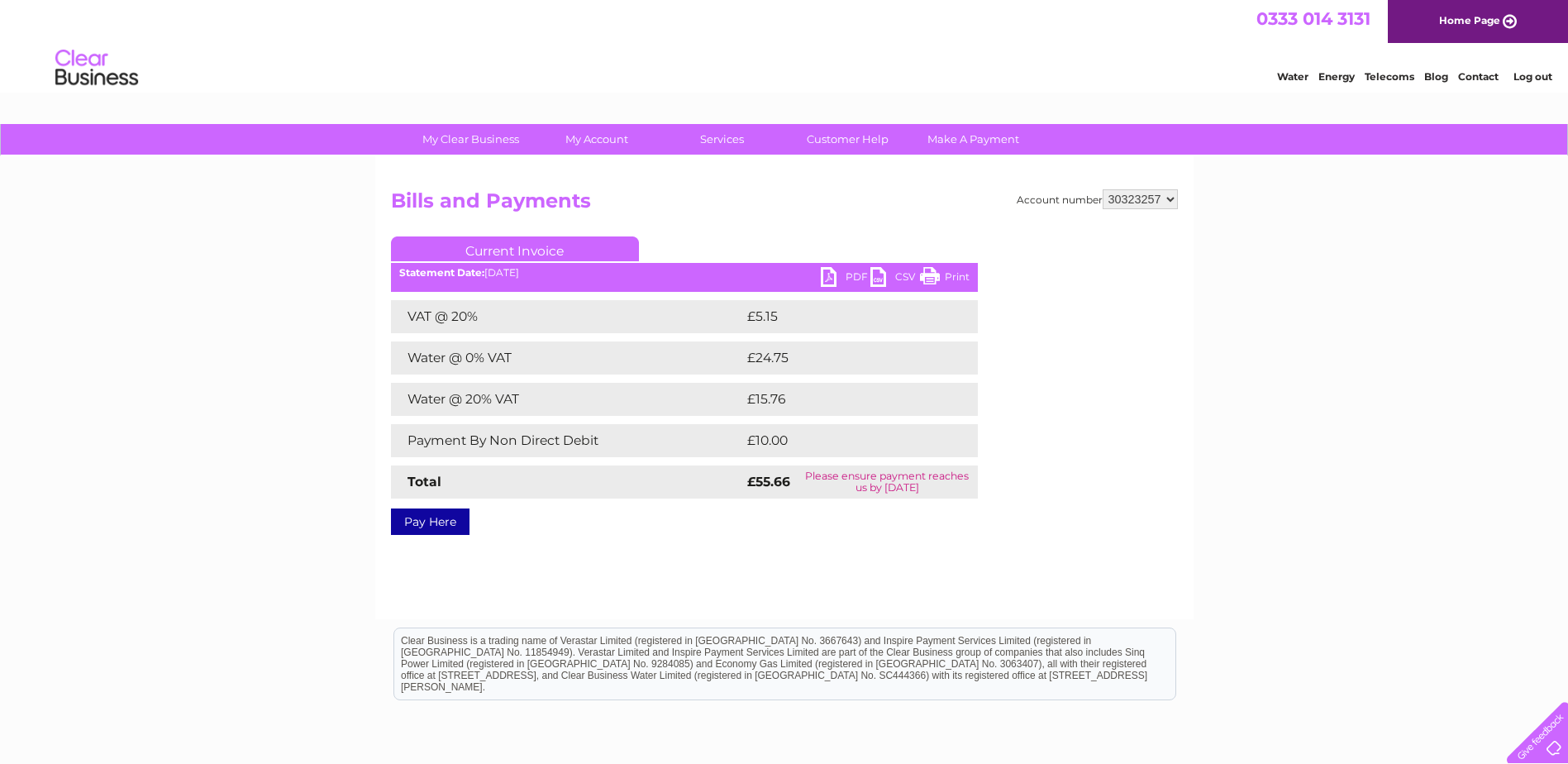
click at [839, 274] on link "PDF" at bounding box center [846, 279] width 50 height 24
